Goal: Communication & Community: Answer question/provide support

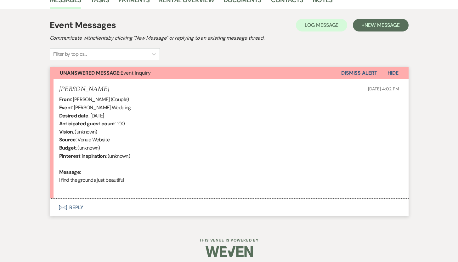
click at [78, 206] on button "Envelope Reply" at bounding box center [229, 208] width 359 height 18
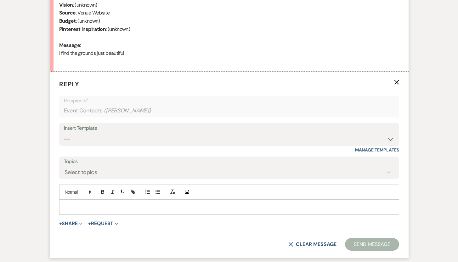
scroll to position [348, 0]
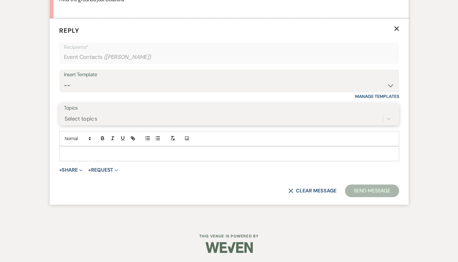
click at [107, 119] on div "Select topics" at bounding box center [223, 118] width 319 height 11
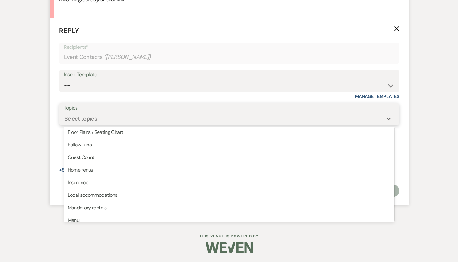
scroll to position [68, 0]
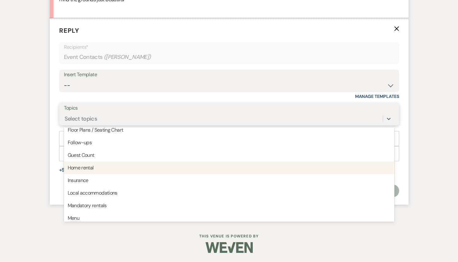
click at [161, 170] on div "Home rental" at bounding box center [229, 168] width 331 height 13
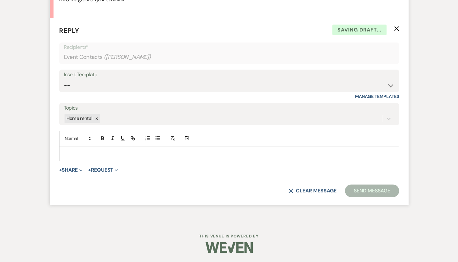
click at [116, 154] on p at bounding box center [229, 153] width 330 height 7
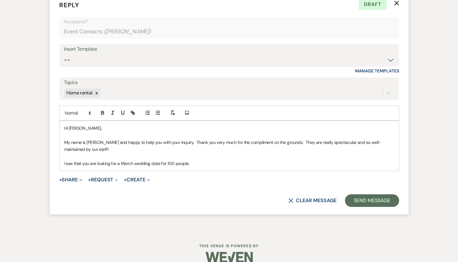
scroll to position [383, 0]
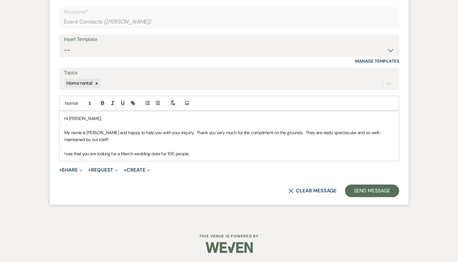
click at [197, 154] on p "I see that you are looking for a March wedding date for 100 people." at bounding box center [229, 153] width 330 height 7
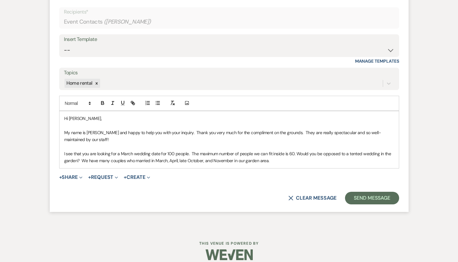
click at [274, 160] on p "I see that you are looking for a March wedding date for 100 people. The maximum…" at bounding box center [229, 157] width 330 height 14
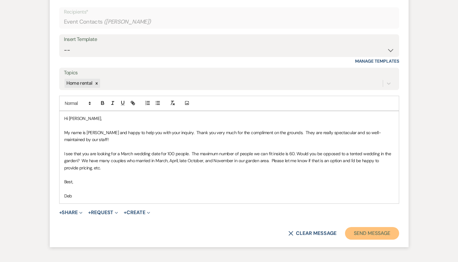
click at [386, 235] on button "Send Message" at bounding box center [372, 233] width 54 height 13
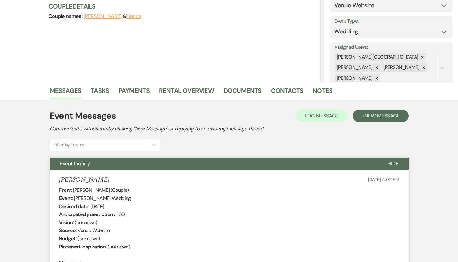
scroll to position [0, 0]
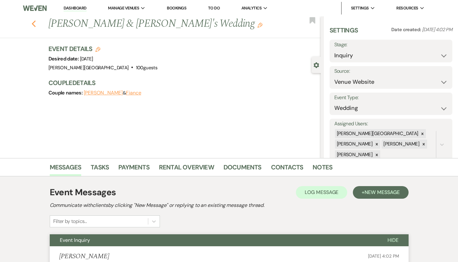
click at [35, 23] on use "button" at bounding box center [34, 23] width 4 height 7
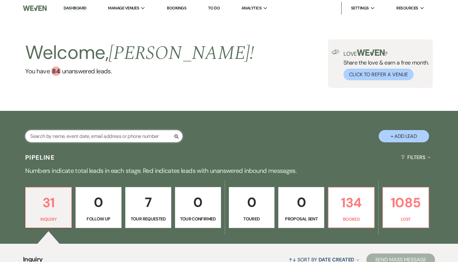
click at [53, 134] on input "text" at bounding box center [104, 136] width 158 height 12
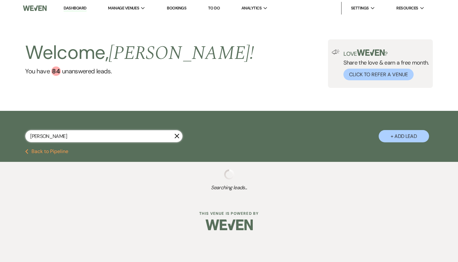
type input "[PERSON_NAME]"
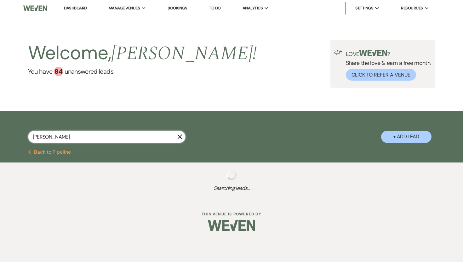
select select "8"
select select "5"
select select "8"
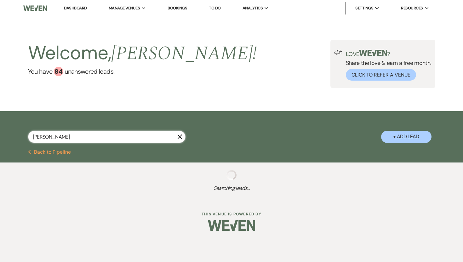
select select "8"
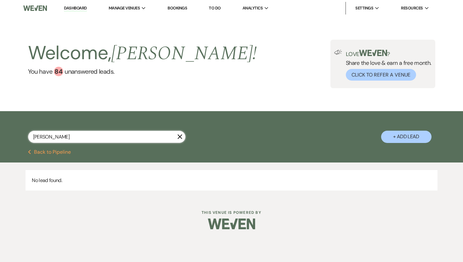
type input "[PERSON_NAME]"
select select "8"
select select "5"
select select "8"
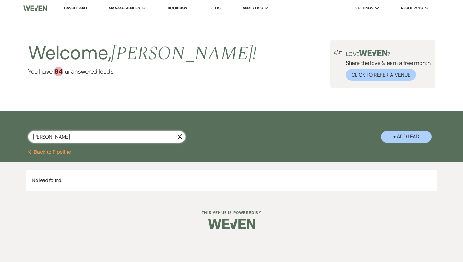
select select "8"
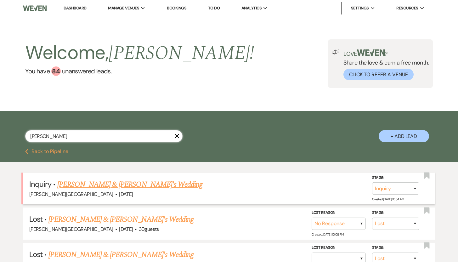
type input "[PERSON_NAME]"
click at [79, 186] on link "[PERSON_NAME] & [PERSON_NAME]'s Wedding" at bounding box center [130, 184] width 146 height 11
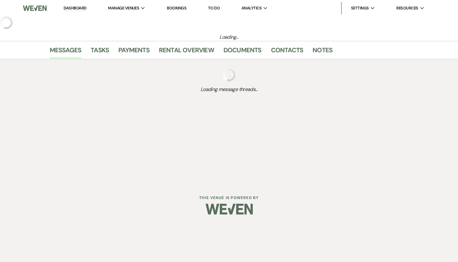
select select "5"
